Goal: Task Accomplishment & Management: Manage account settings

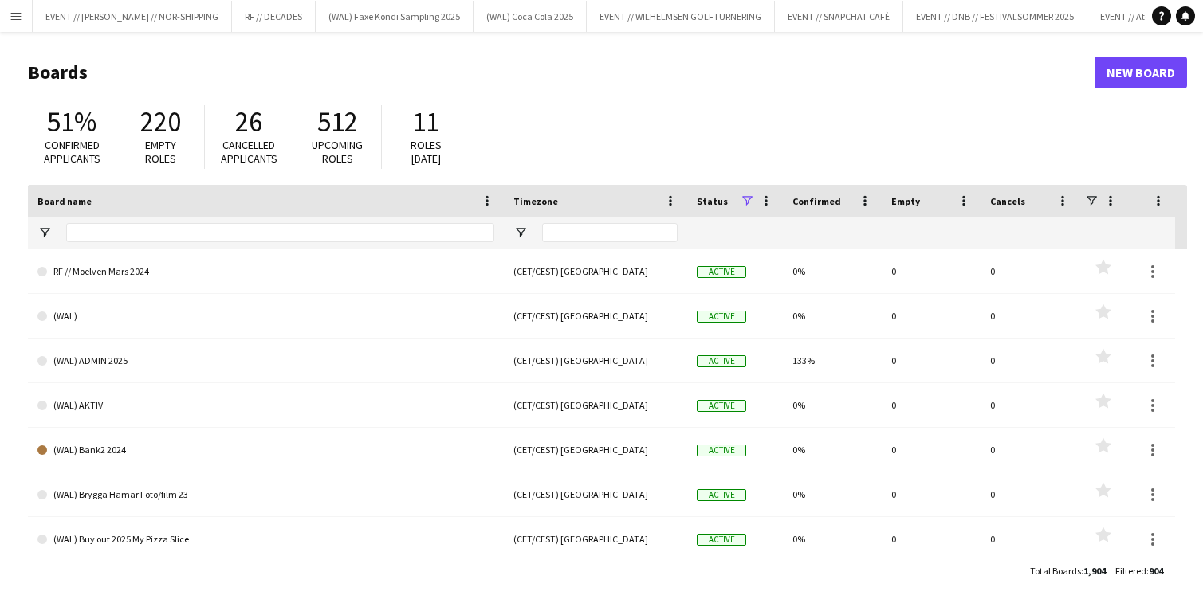
click at [478, 88] on header "Boards New Board" at bounding box center [607, 72] width 1159 height 49
click at [1047, 22] on button "EVENT // Atea // TP2B Close" at bounding box center [1083, 16] width 112 height 31
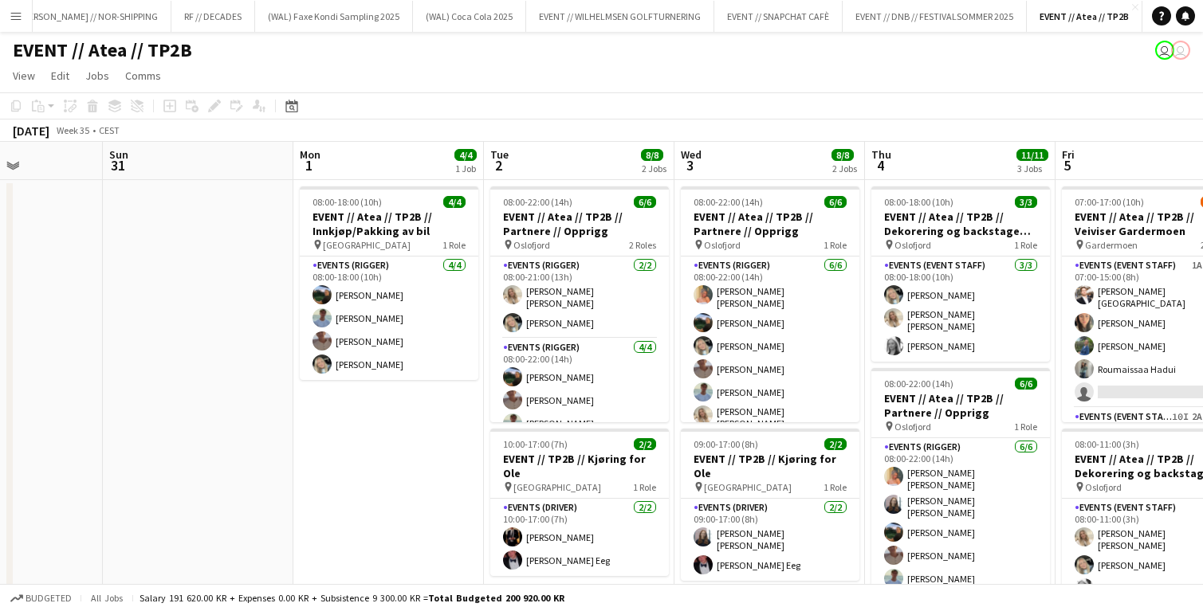
click at [462, 105] on app-toolbar "Copy Paste Paste Command V Paste with crew Command Shift V Paste linked Job [GE…" at bounding box center [601, 105] width 1203 height 27
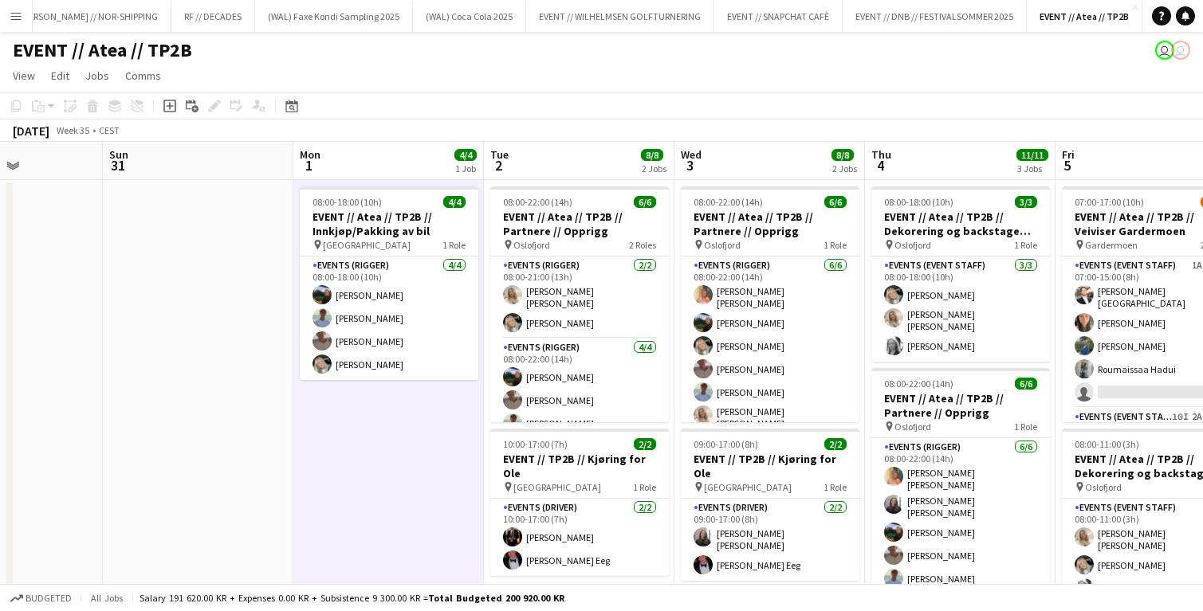
click at [432, 102] on app-toolbar "Copy Paste Paste Command V Paste with crew Command Shift V Paste linked Job [GE…" at bounding box center [601, 105] width 1203 height 27
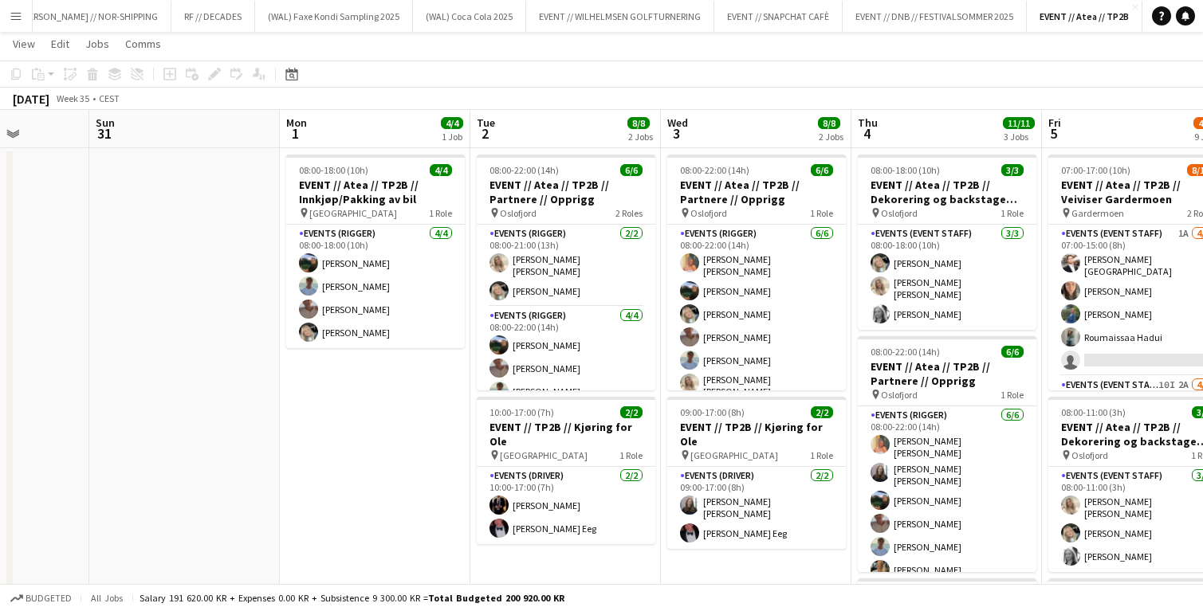
scroll to position [44, 0]
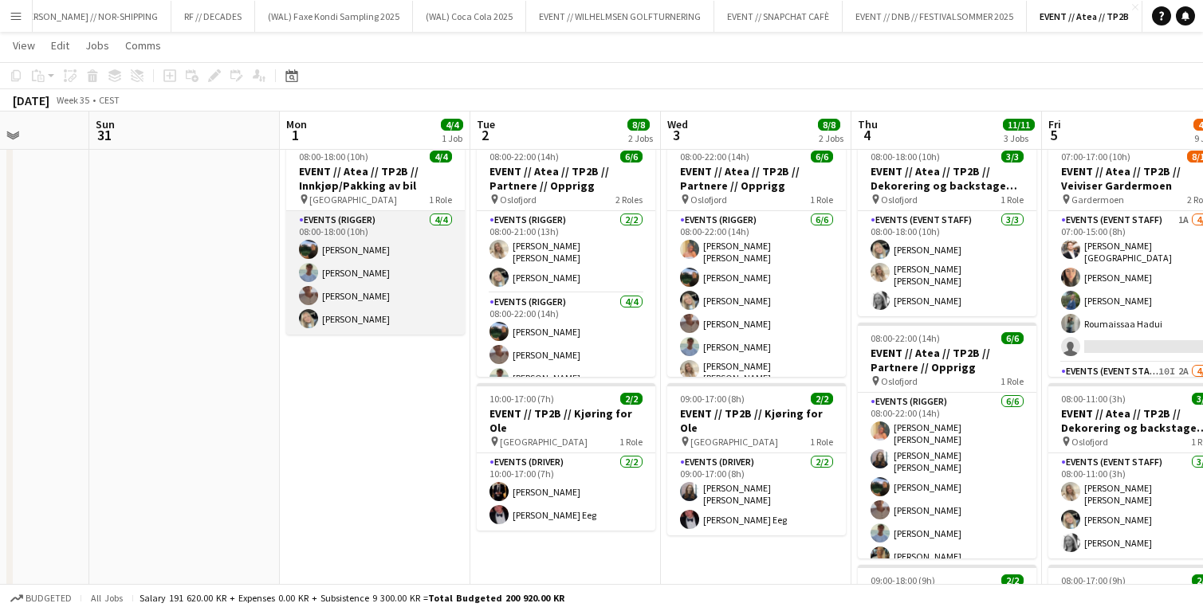
click at [371, 275] on app-card-role "Events (Rigger) 4/4 08:00-18:00 (10h) Christian Smelhus Fredrik Bronken Næss Ch…" at bounding box center [375, 273] width 179 height 124
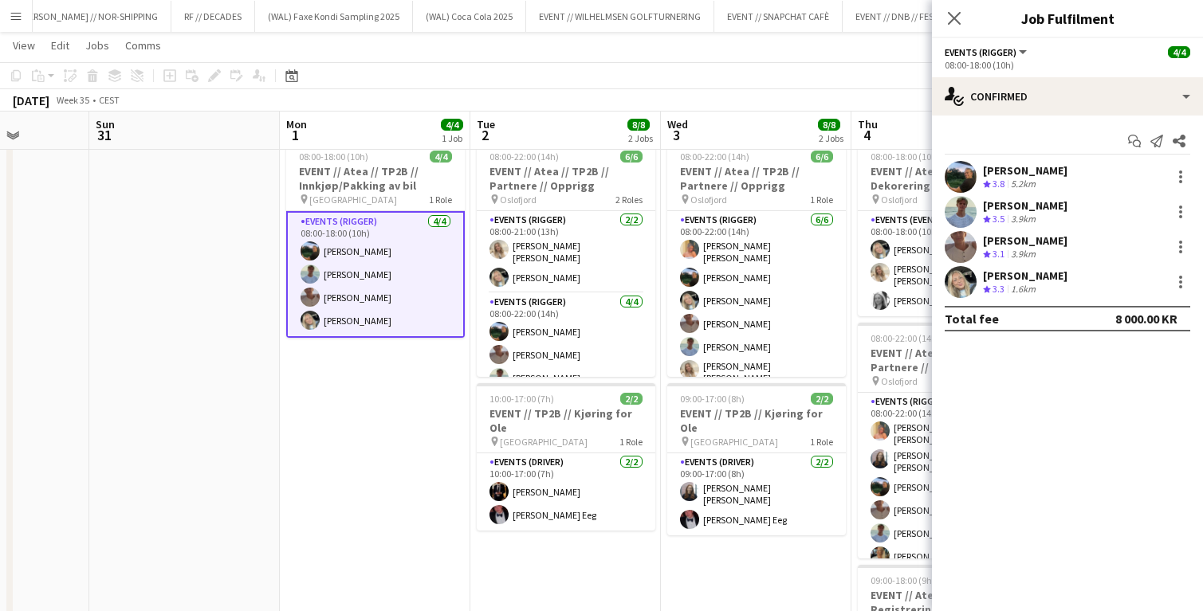
click at [607, 65] on app-toolbar "Copy Paste Paste Command V Paste with crew Command Shift V Paste linked Job [GE…" at bounding box center [601, 75] width 1203 height 27
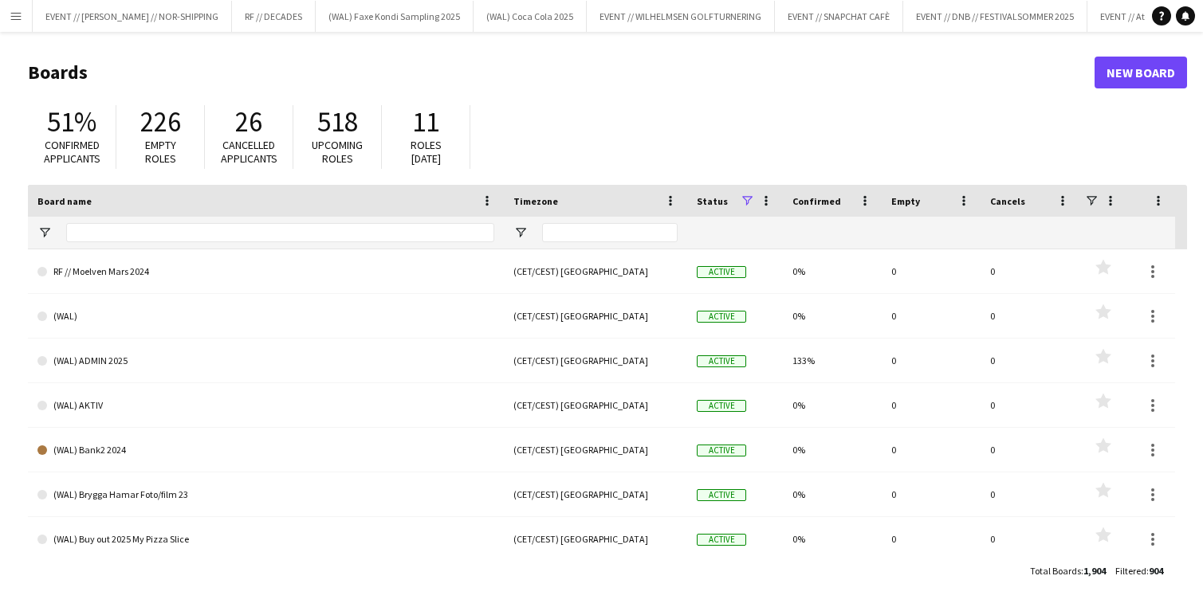
click at [600, 85] on header "Boards New Board" at bounding box center [607, 72] width 1159 height 49
click at [1069, 16] on button "EVENT // Atea // TP2B Close" at bounding box center [1083, 16] width 112 height 31
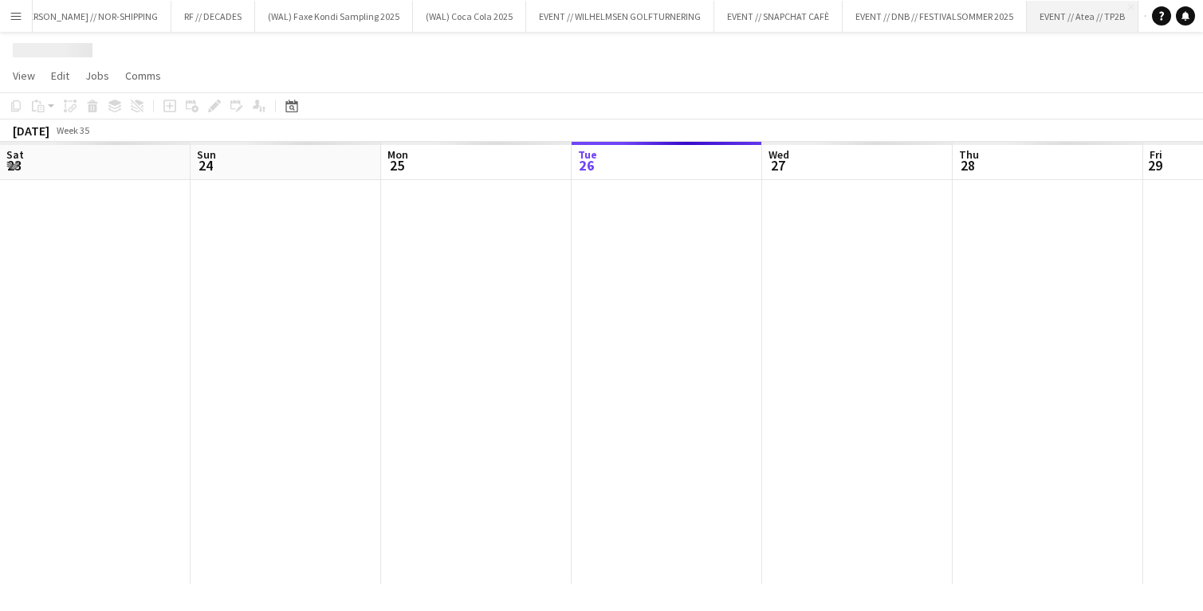
scroll to position [0, 381]
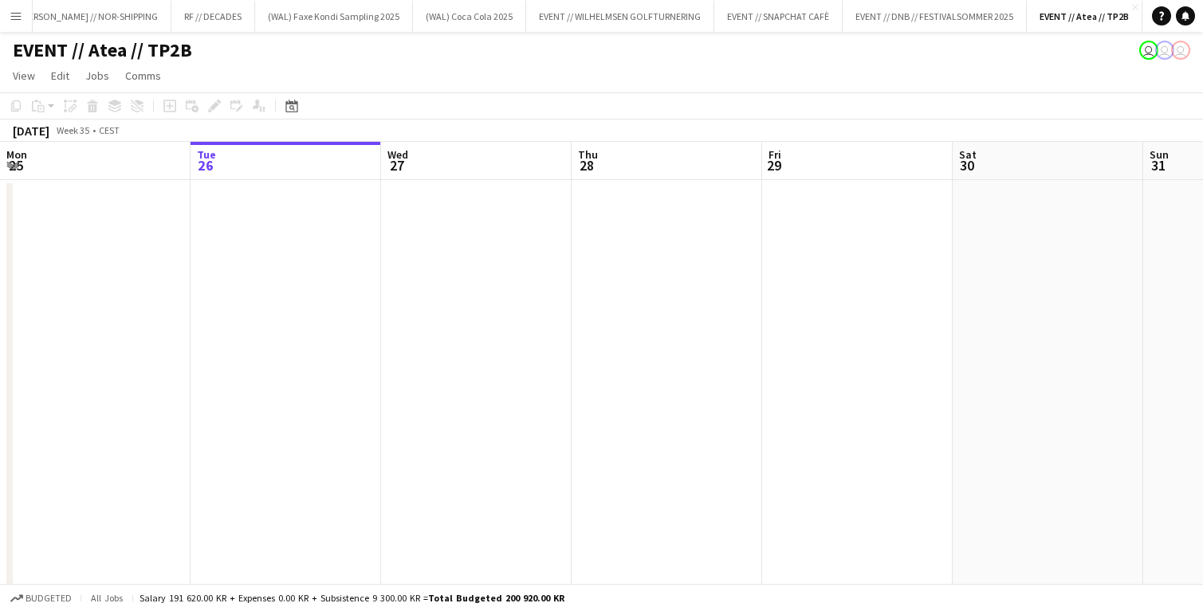
click at [415, 53] on div "EVENT // Atea // TP2B user user user" at bounding box center [601, 47] width 1203 height 30
click at [391, 96] on app-toolbar "Copy Paste Paste Command V Paste with crew Command Shift V Paste linked Job [GE…" at bounding box center [601, 105] width 1203 height 27
click at [404, 65] on app-page-menu "View Day view expanded Day view collapsed Month view Date picker Jump to [DATE]…" at bounding box center [601, 77] width 1203 height 30
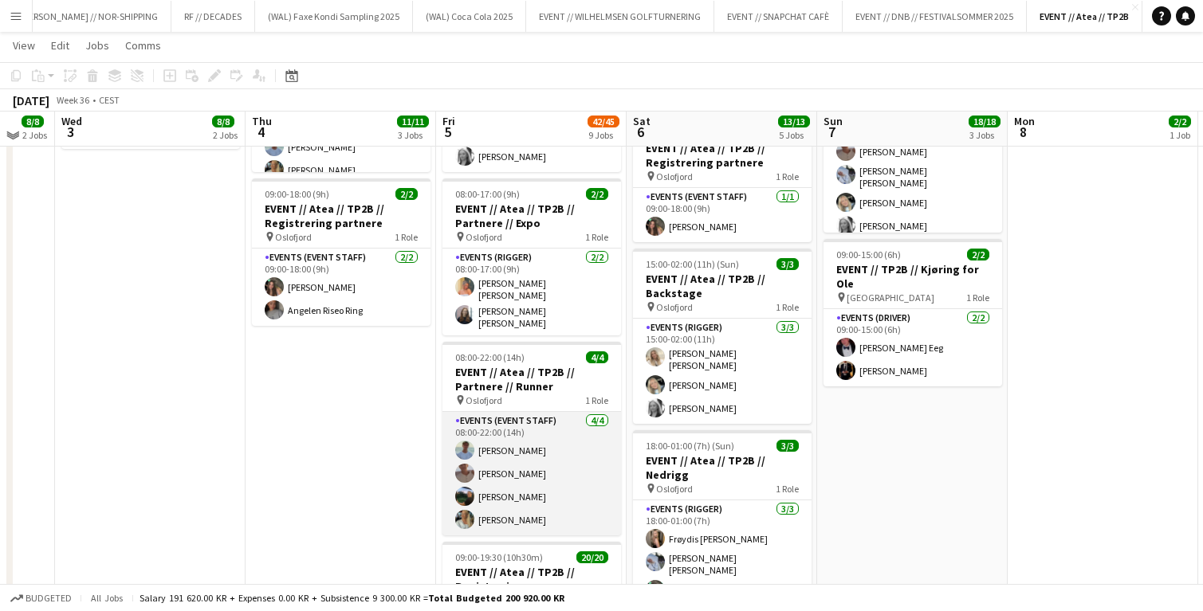
scroll to position [427, 0]
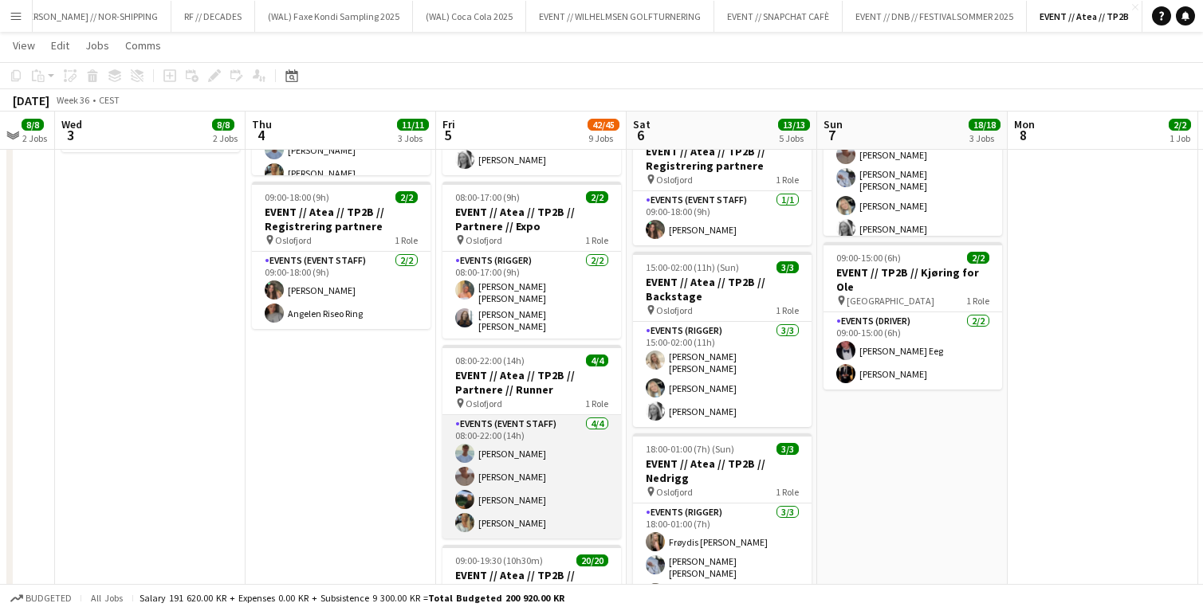
click at [523, 452] on app-card-role "Events (Event Staff) [DATE] 08:00-22:00 (14h) [PERSON_NAME] [PERSON_NAME] [PERS…" at bounding box center [531, 477] width 179 height 124
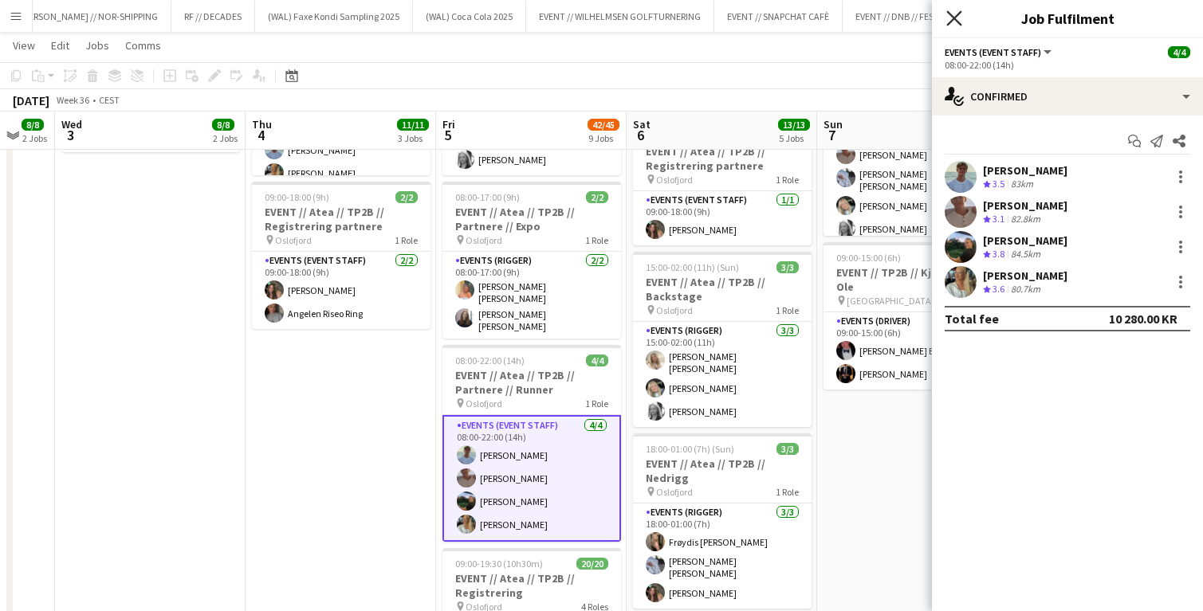
click at [948, 15] on icon "Close pop-in" at bounding box center [953, 17] width 15 height 15
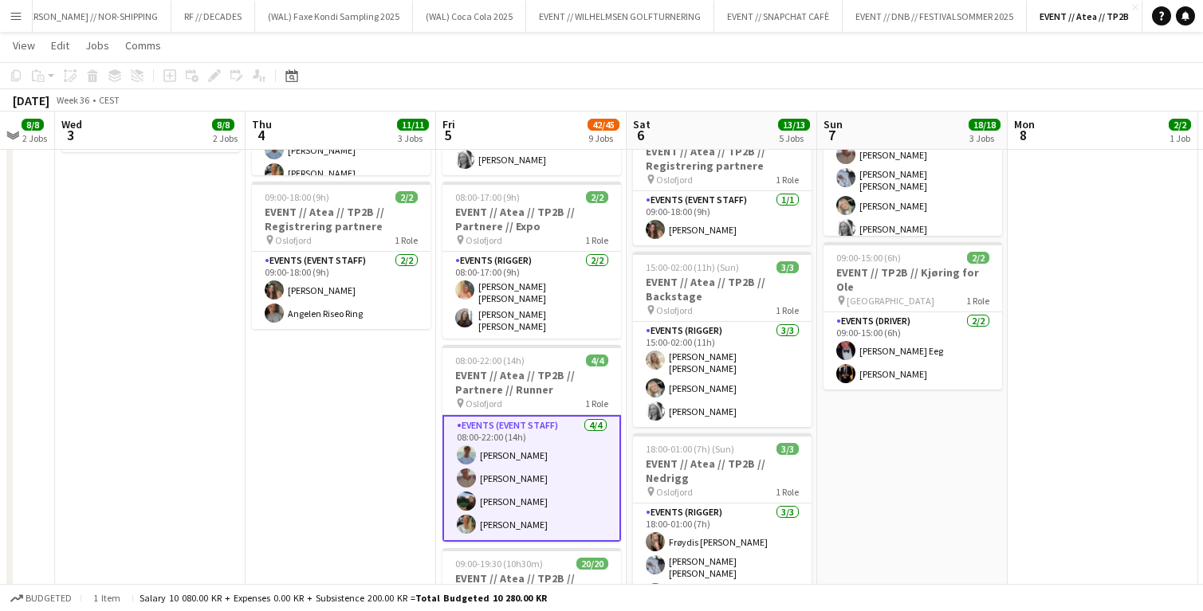
click at [752, 57] on app-page-menu "View Day view expanded Day view collapsed Month view Date picker Jump to [DATE]…" at bounding box center [601, 47] width 1203 height 30
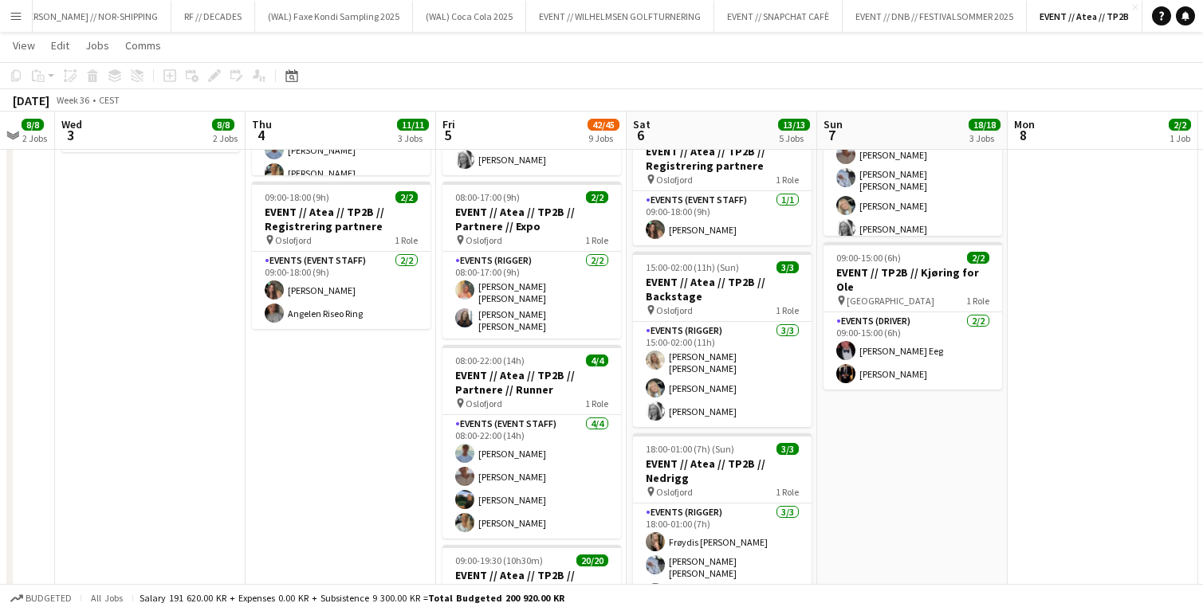
click at [340, 390] on app-date-cell "08:00-18:00 (10h) 3/3 EVENT // Atea // TP2B // Dekorering og backstage oppsett …" at bounding box center [340, 563] width 190 height 1625
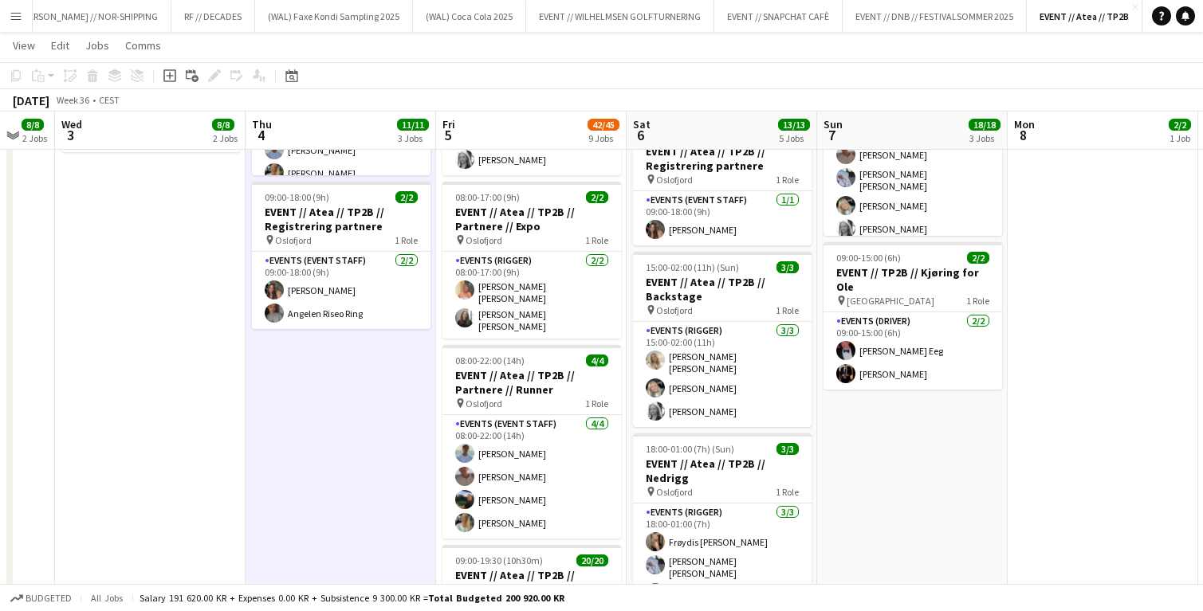
click at [241, 385] on app-date-cell "08:00-22:00 (14h) 6/6 EVENT // Atea // TP2B // Partnere // Opprigg pin Oslofjor…" at bounding box center [150, 563] width 190 height 1625
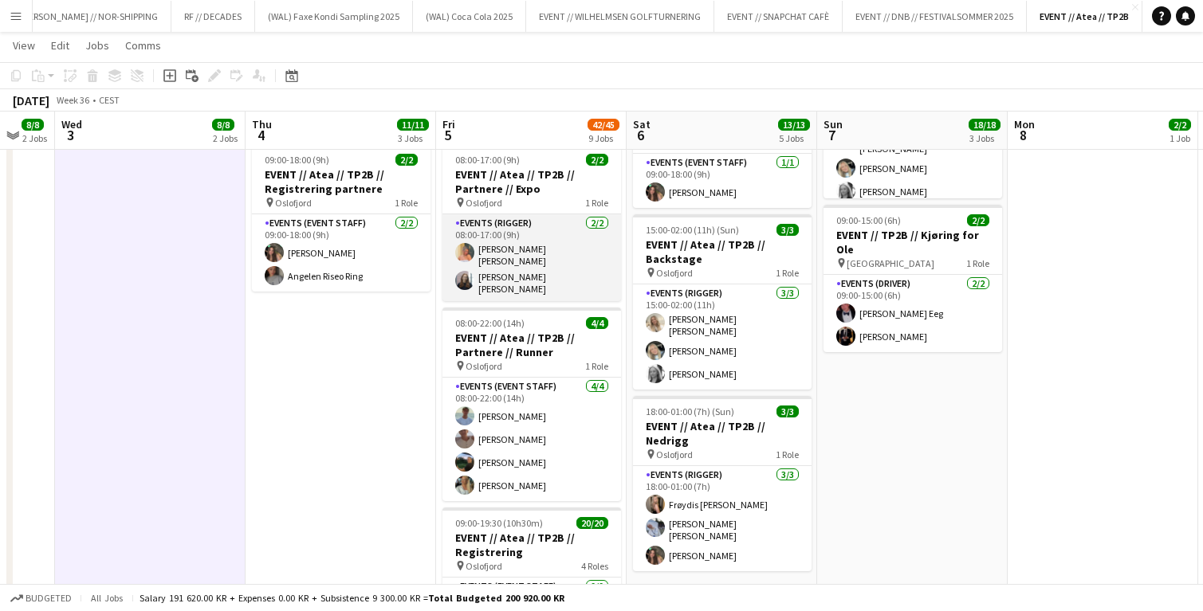
scroll to position [463, 0]
click at [505, 266] on app-card-role "Events (Rigger) [DATE] 08:00-17:00 (9h) [PERSON_NAME] [PERSON_NAME] [PERSON_NAM…" at bounding box center [531, 259] width 179 height 87
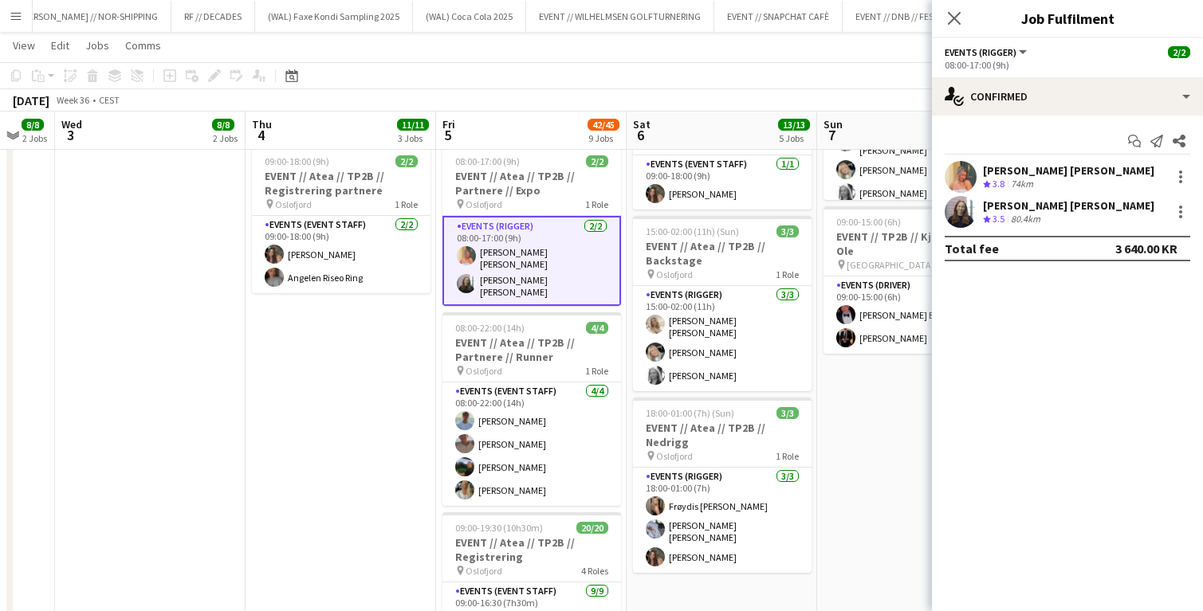
click at [955, 179] on app-user-avatar at bounding box center [960, 177] width 32 height 32
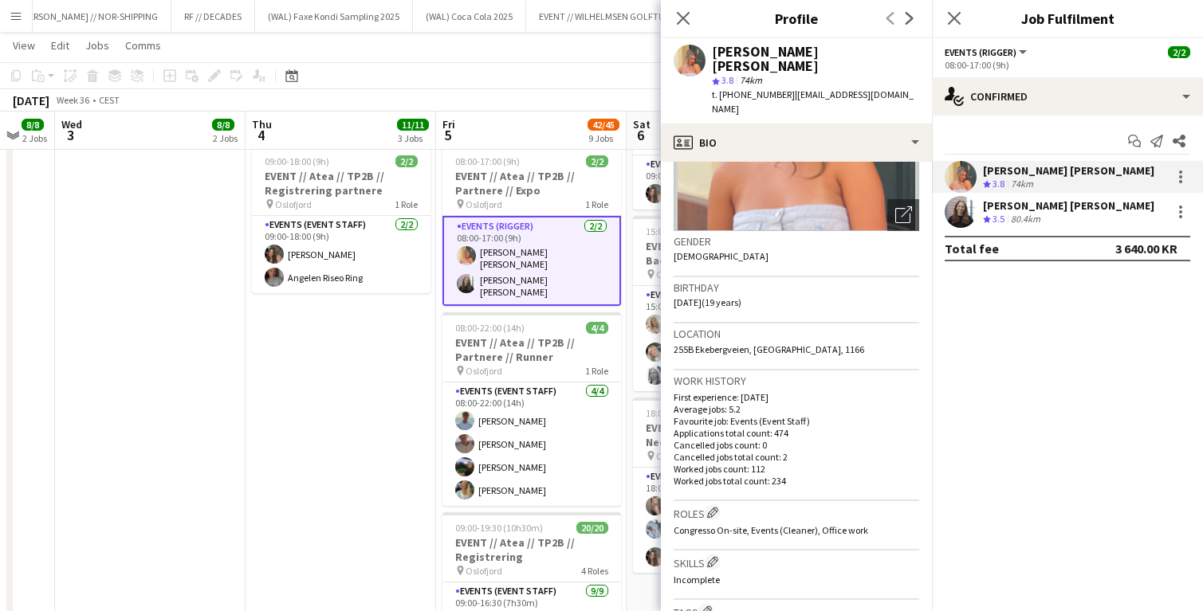
scroll to position [49, 0]
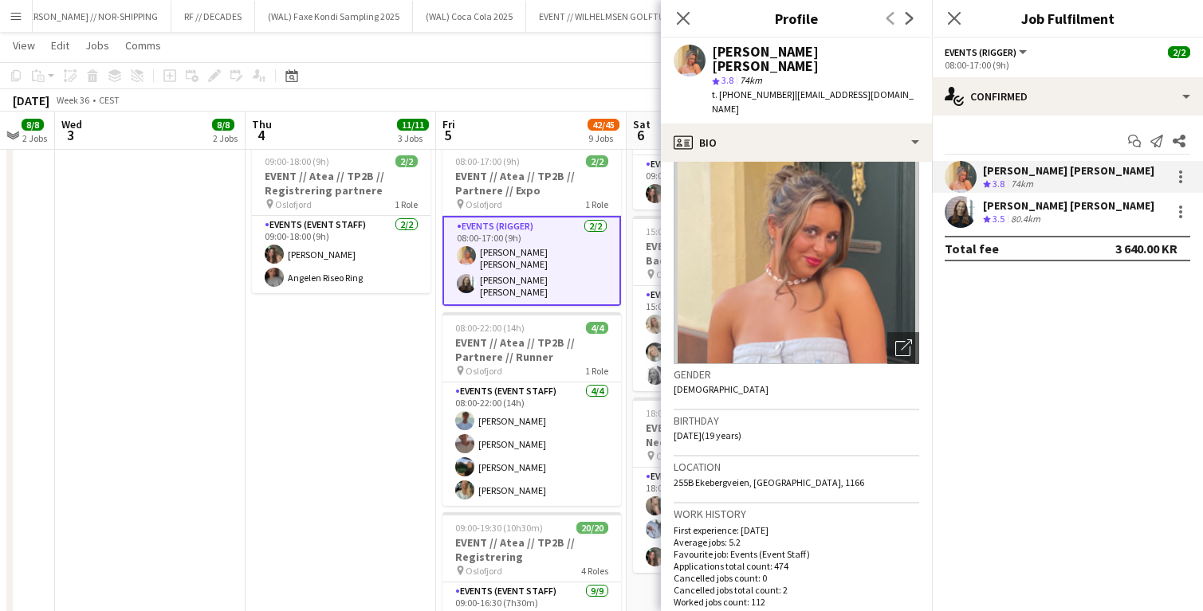
click at [956, 212] on app-user-avatar at bounding box center [960, 212] width 32 height 32
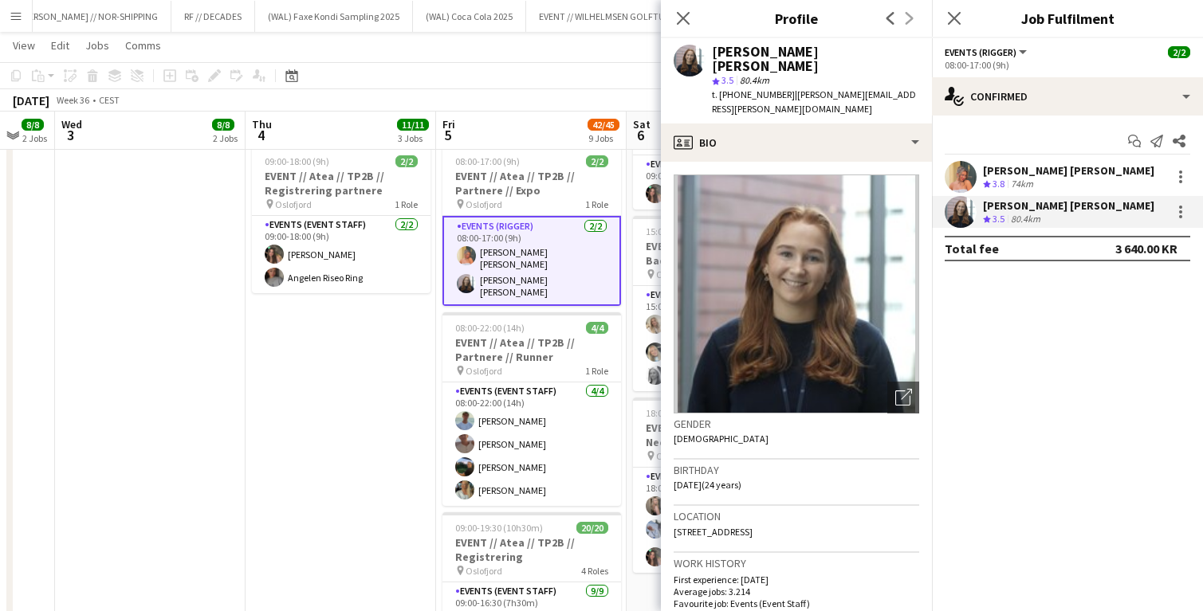
click at [968, 163] on app-user-avatar at bounding box center [960, 177] width 32 height 32
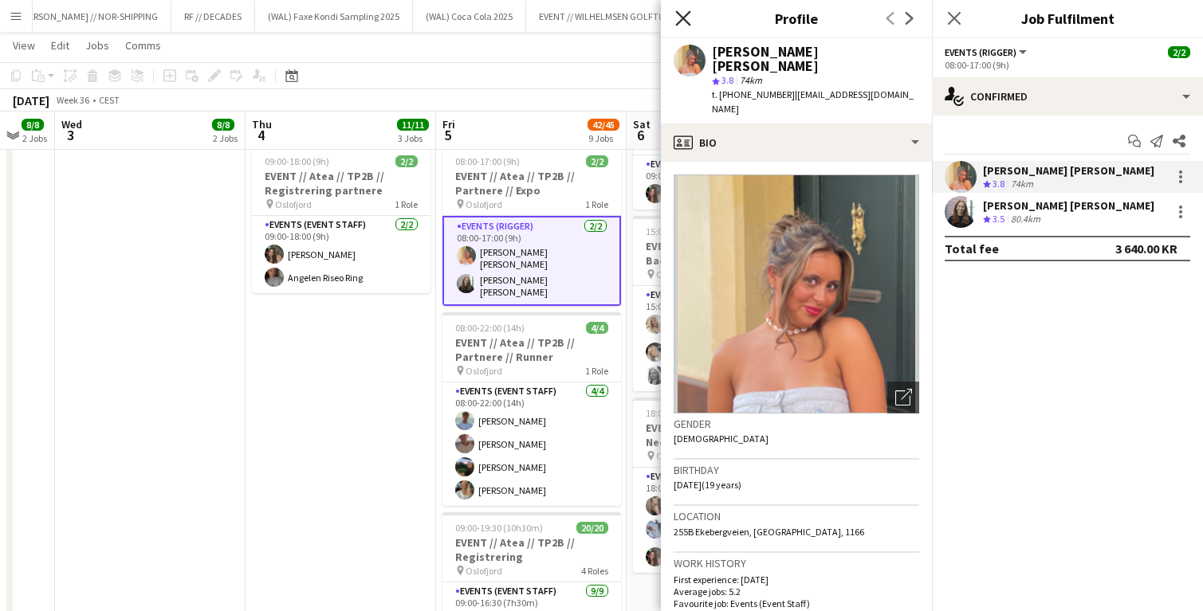
click at [679, 18] on icon "Close pop-in" at bounding box center [682, 17] width 15 height 15
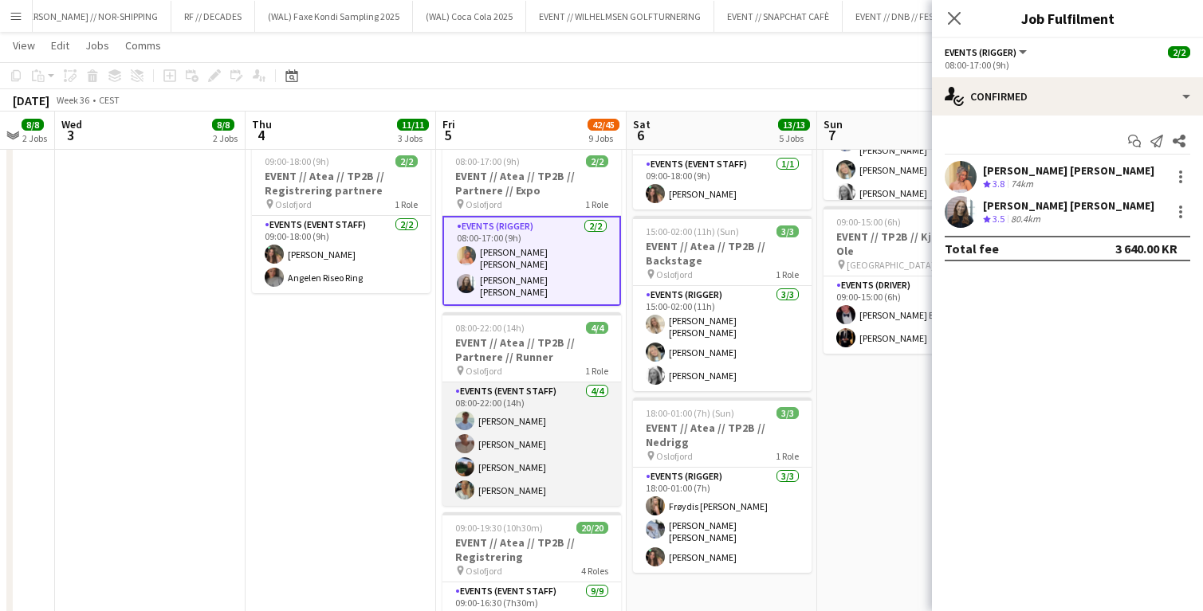
click at [514, 420] on app-card-role "Events (Event Staff) [DATE] 08:00-22:00 (14h) [PERSON_NAME] [PERSON_NAME] [PERS…" at bounding box center [531, 445] width 179 height 124
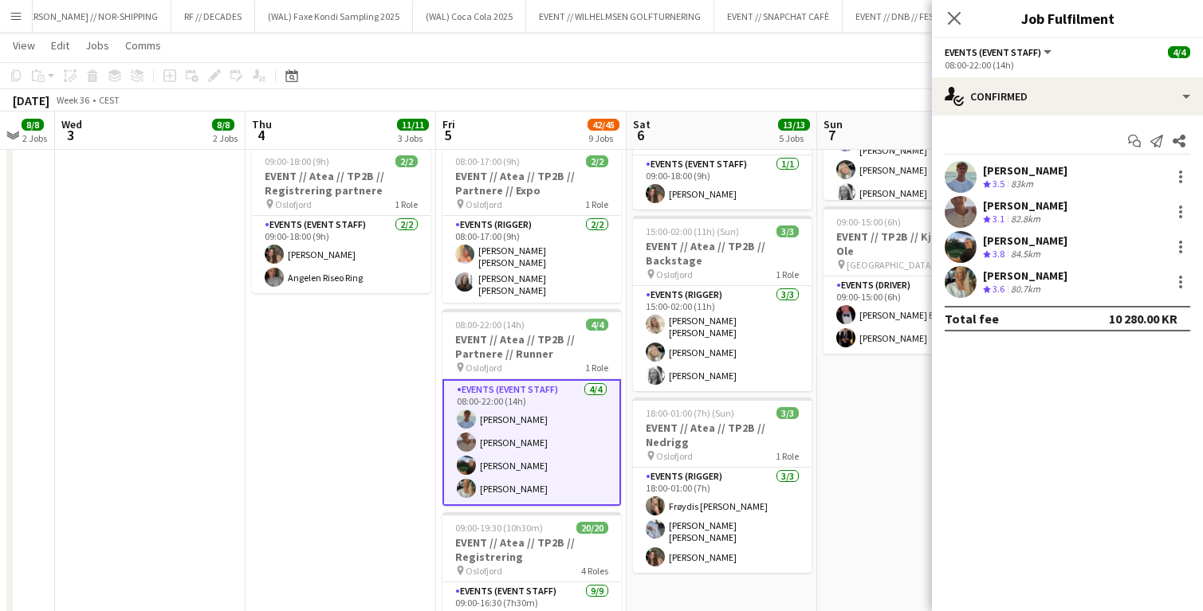
click at [963, 279] on app-user-avatar at bounding box center [960, 282] width 32 height 32
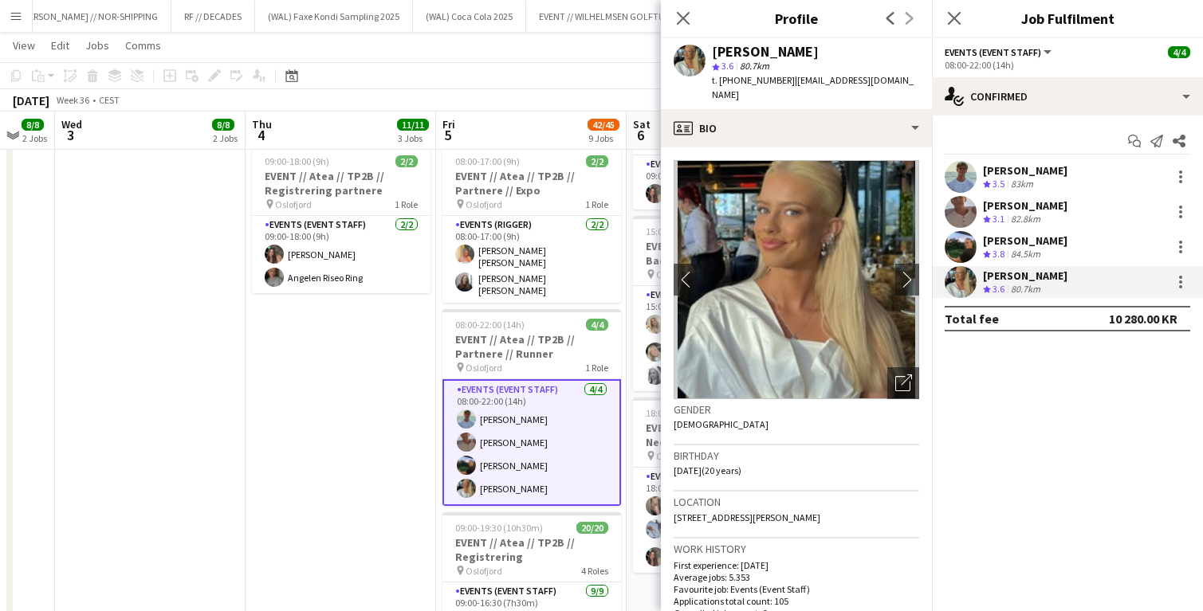
click at [950, 215] on app-user-avatar at bounding box center [960, 212] width 32 height 32
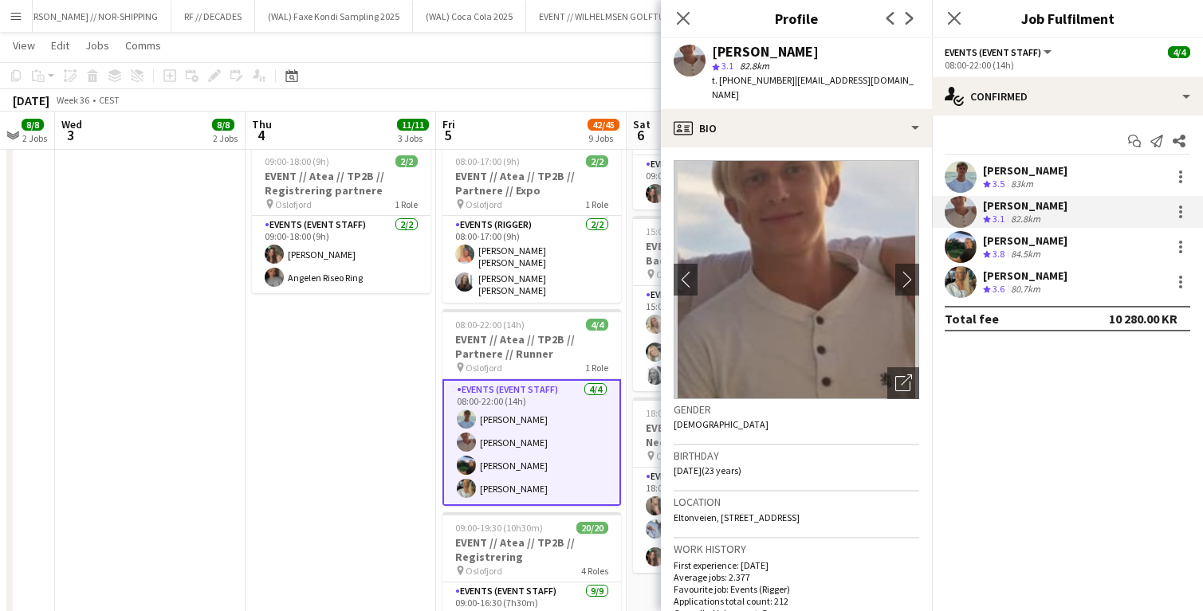
click at [952, 173] on app-user-avatar at bounding box center [960, 177] width 32 height 32
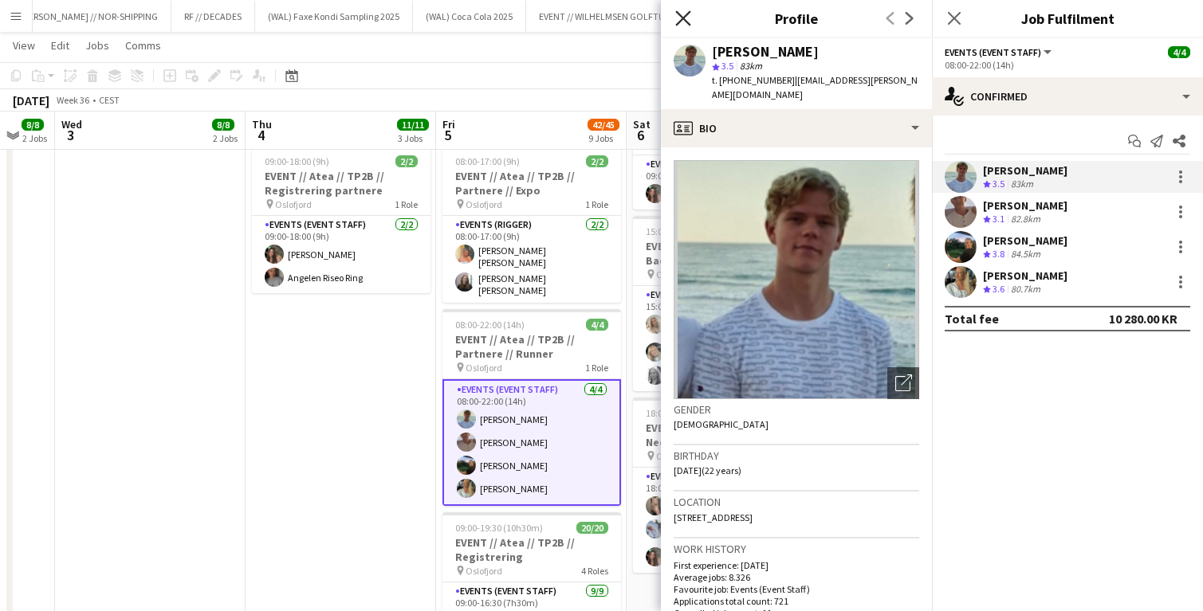
click at [688, 15] on icon "Close pop-in" at bounding box center [682, 17] width 15 height 15
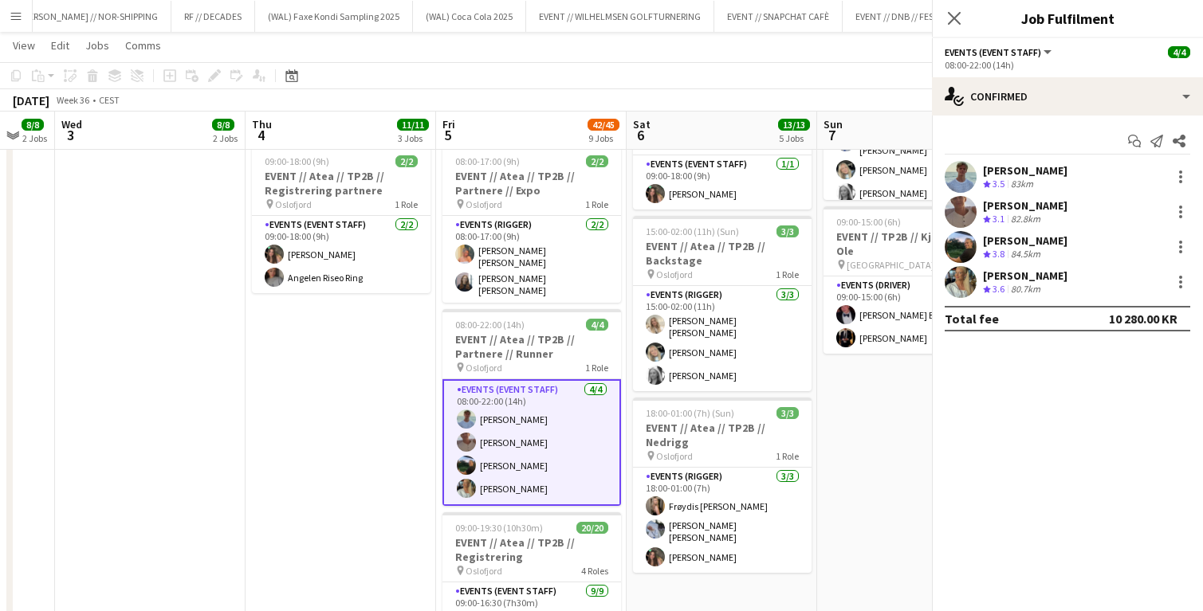
click at [650, 53] on app-page-menu "View Day view expanded Day view collapsed Month view Date picker Jump to [DATE]…" at bounding box center [601, 47] width 1203 height 30
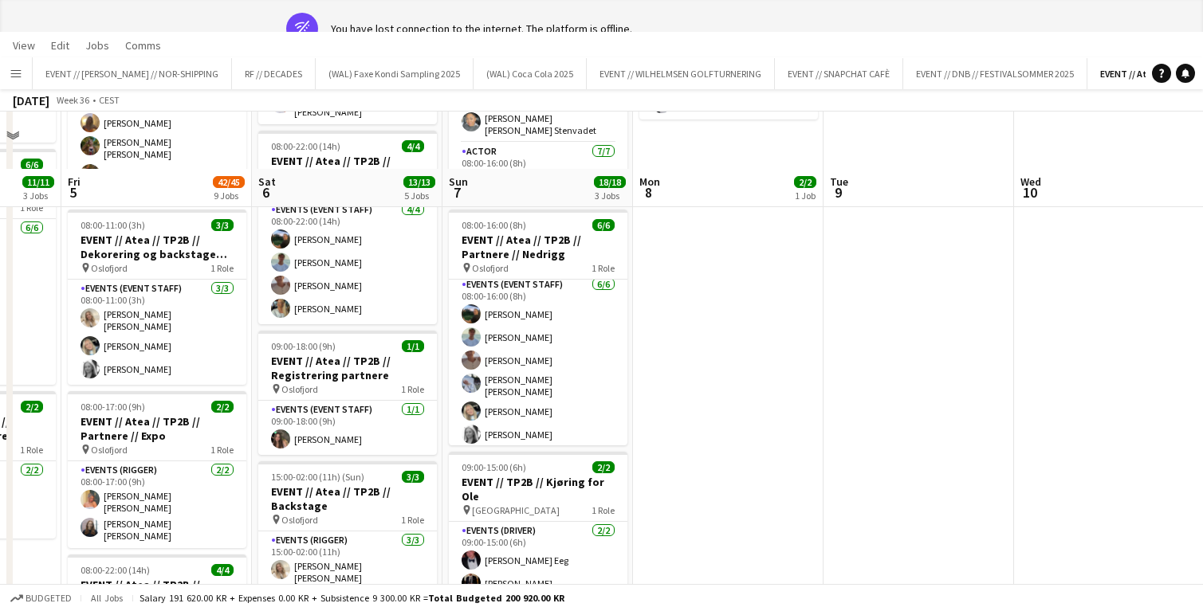
scroll to position [0, 0]
